Goal: Navigation & Orientation: Find specific page/section

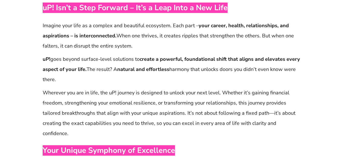
scroll to position [596, 0]
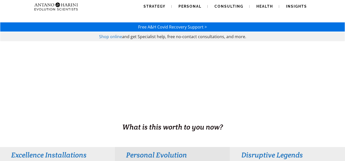
click at [42, 8] on img at bounding box center [46, 6] width 28 height 13
click at [55, 11] on img at bounding box center [46, 6] width 28 height 13
click at [71, 53] on div at bounding box center [172, 87] width 345 height 91
click at [154, 5] on span "Strategy" at bounding box center [154, 6] width 22 height 4
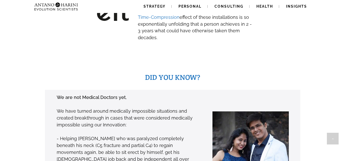
scroll to position [333, 0]
